Goal: Information Seeking & Learning: Understand process/instructions

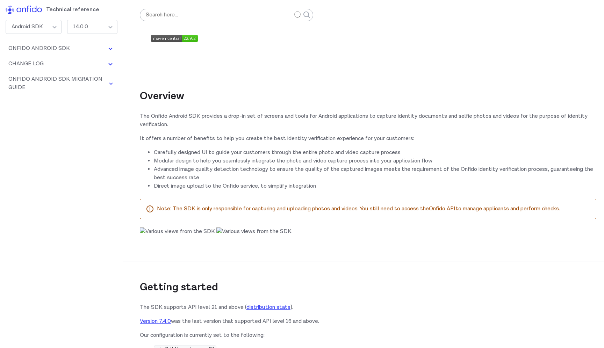
scroll to position [6099, 0]
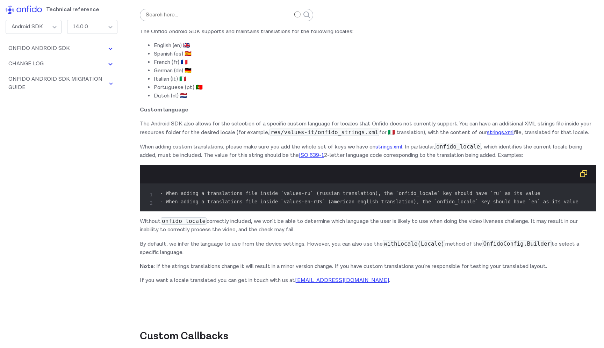
scroll to position [5930, 0]
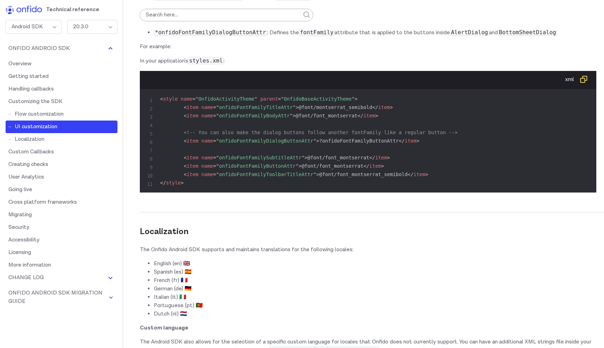
copy code "OnfidoActivityTheme"
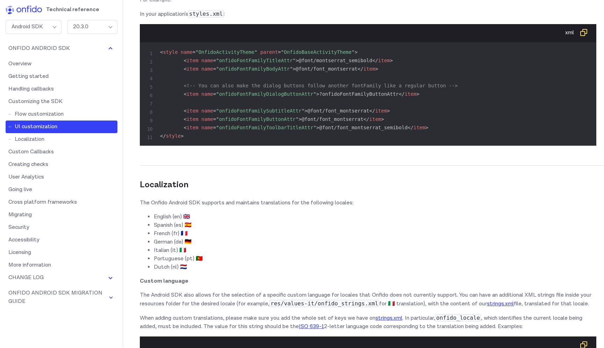
scroll to position [5979, 0]
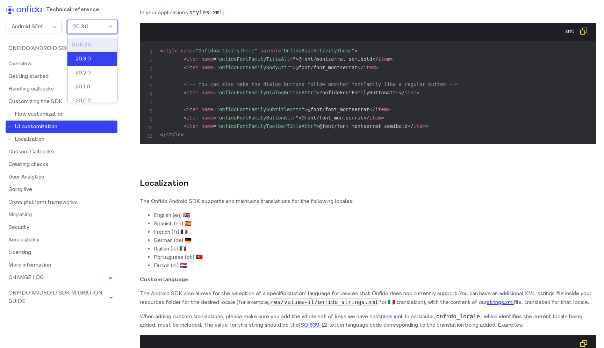
click at [93, 27] on div "20.3.0" at bounding box center [92, 27] width 50 height 14
click at [236, 53] on span "= " OnfidoActivityTheme "" at bounding box center [225, 51] width 65 height 6
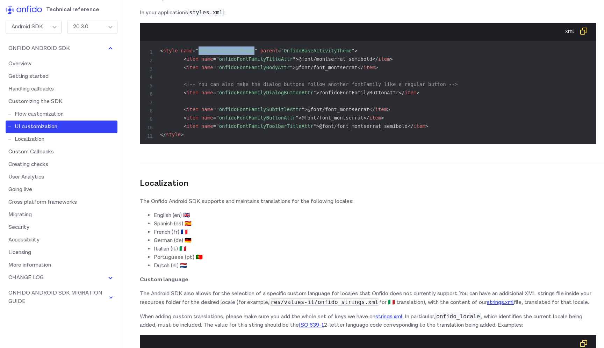
click at [236, 53] on span "= " OnfidoActivityTheme "" at bounding box center [225, 51] width 65 height 6
copy span "OnfidoActivityTheme"
